Goal: Check status

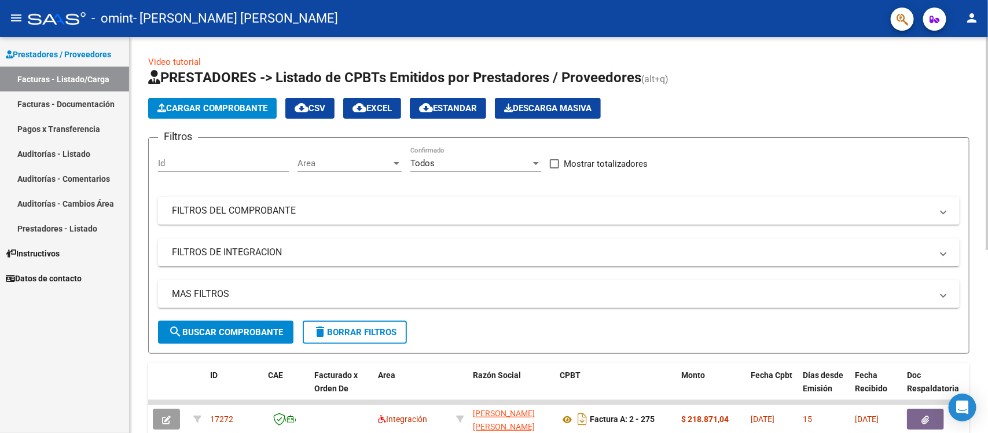
scroll to position [341, 0]
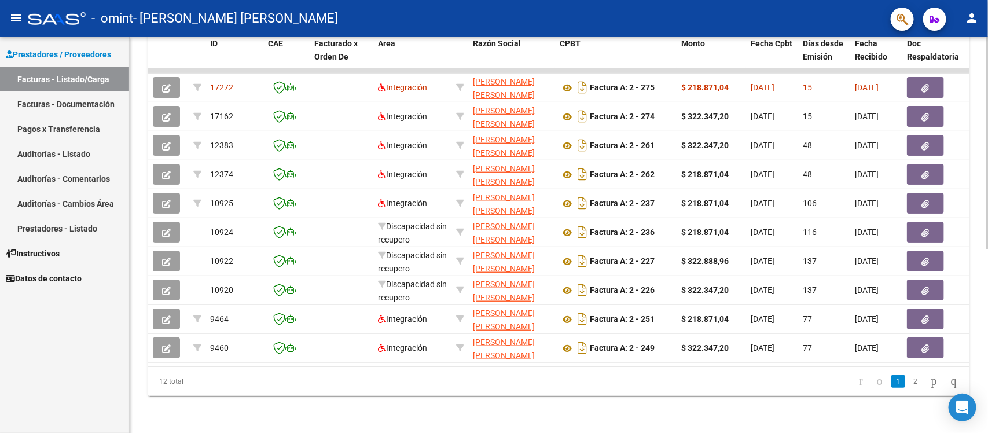
click at [987, 268] on div at bounding box center [987, 234] width 3 height 396
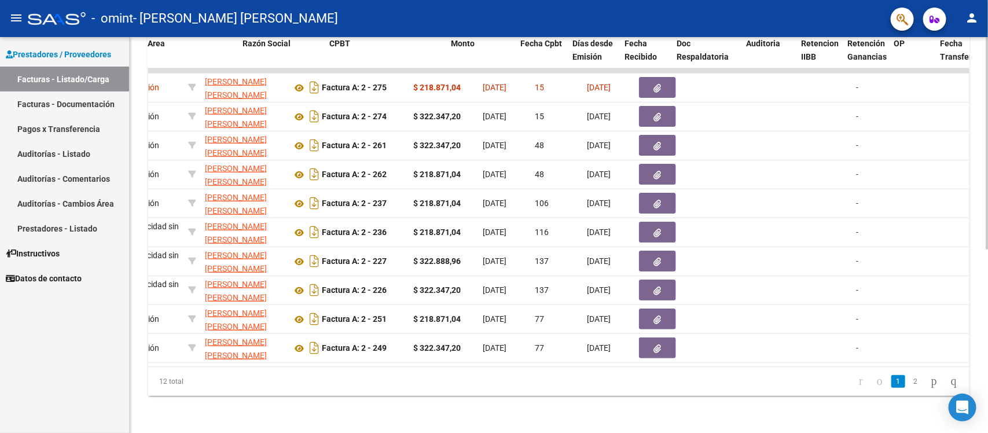
scroll to position [0, 201]
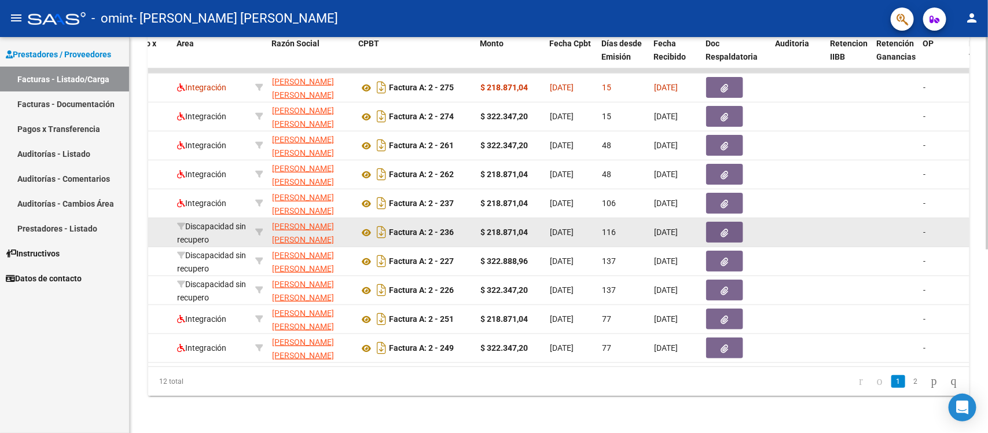
click at [457, 224] on div "Factura A: 2 - 236" at bounding box center [415, 232] width 112 height 19
click at [807, 218] on datatable-body-cell at bounding box center [798, 232] width 55 height 28
click at [822, 218] on datatable-body-cell at bounding box center [798, 232] width 55 height 28
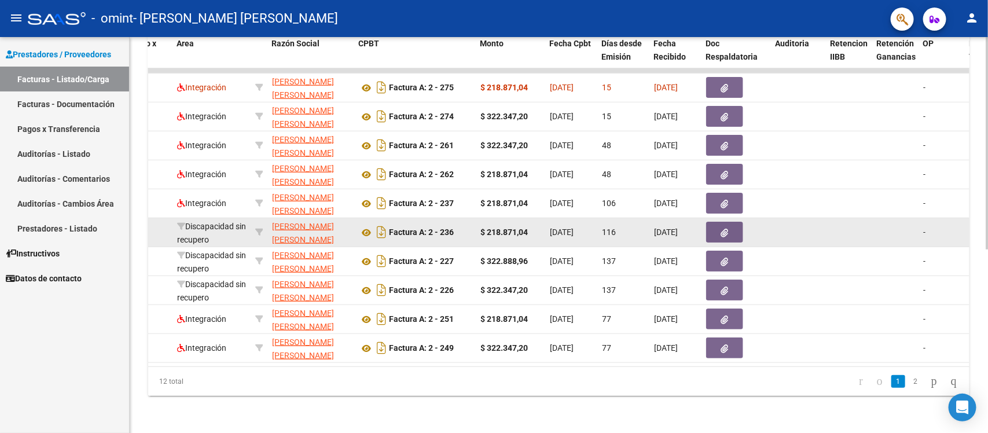
click at [822, 218] on datatable-body-cell at bounding box center [798, 232] width 55 height 28
